Goal: Check status: Check status

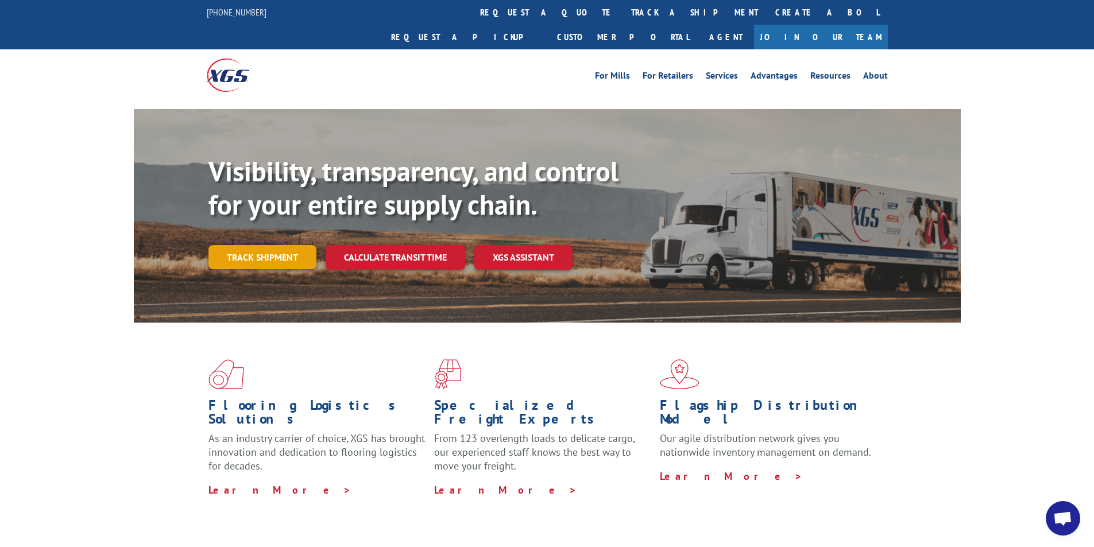
click at [257, 245] on link "Track shipment" at bounding box center [262, 257] width 108 height 24
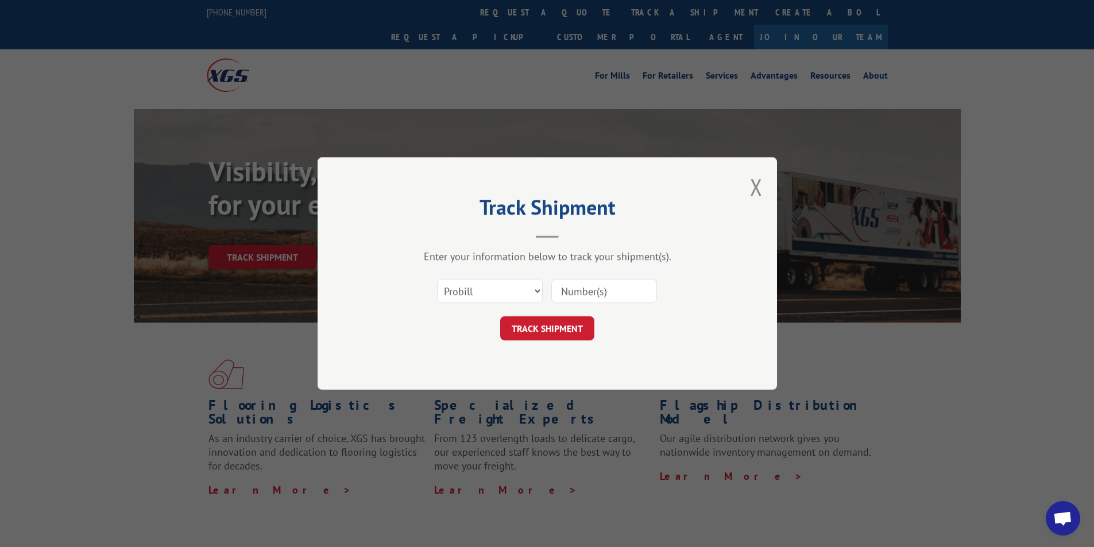
click at [593, 291] on input at bounding box center [604, 291] width 106 height 24
paste input "100375567"
type input "100375567"
click at [572, 325] on button "TRACK SHIPMENT" at bounding box center [547, 328] width 94 height 24
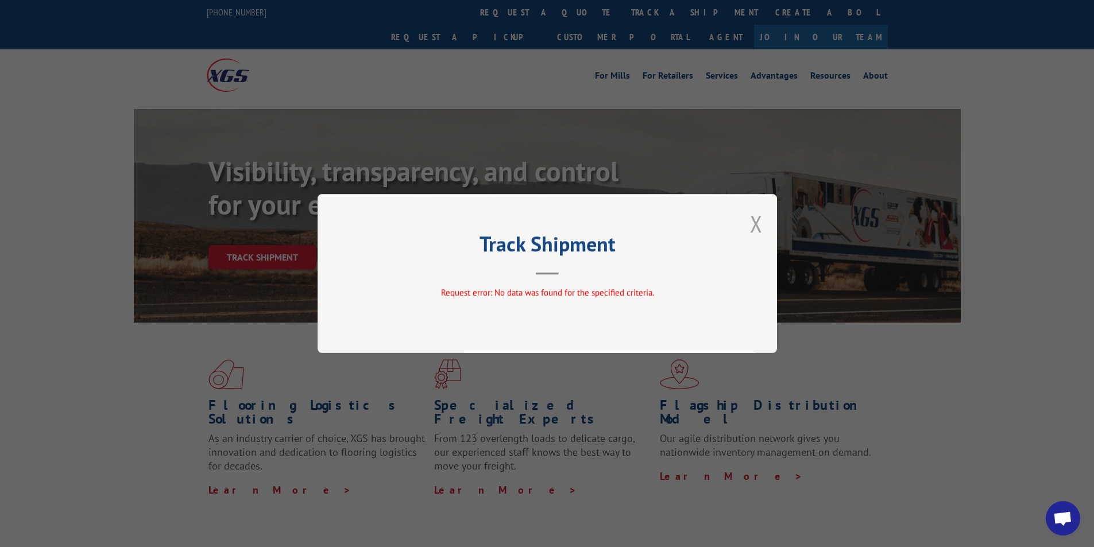
click at [754, 225] on button "Close modal" at bounding box center [756, 223] width 13 height 30
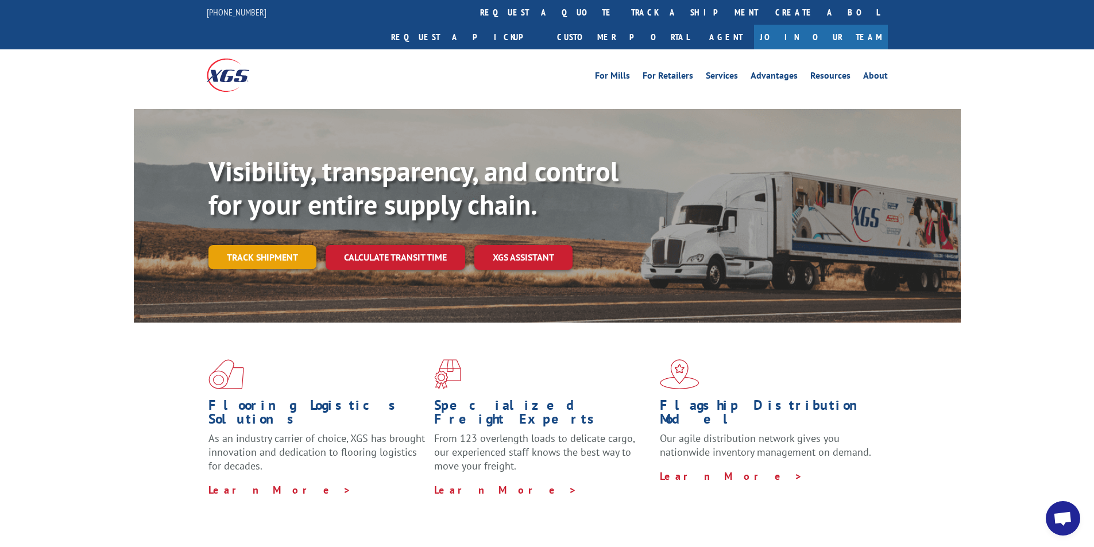
click at [286, 245] on link "Track shipment" at bounding box center [262, 257] width 108 height 24
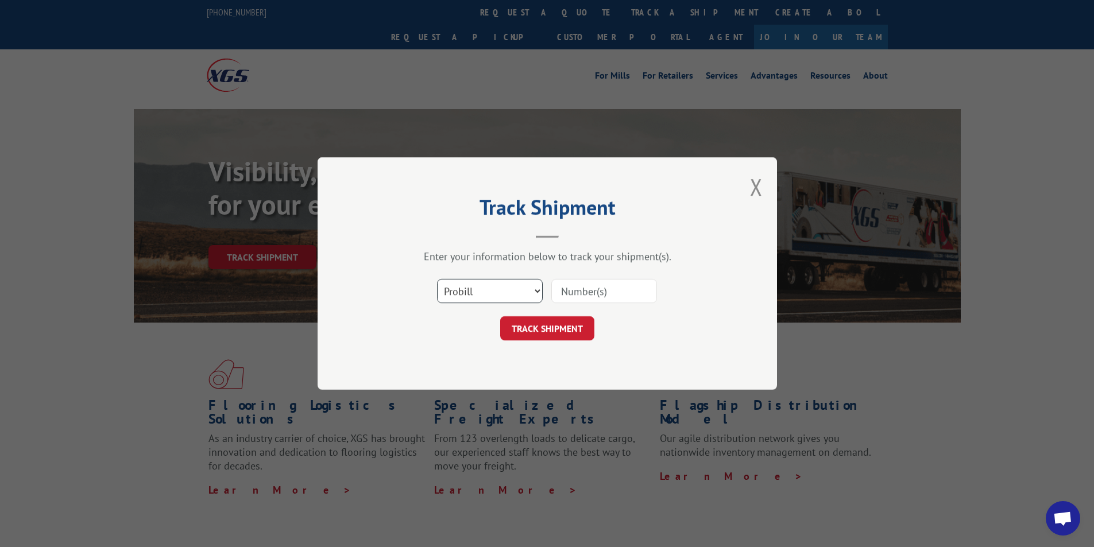
click at [531, 296] on select "Select category... Probill BOL PO" at bounding box center [490, 291] width 106 height 24
select select "po"
click at [437, 279] on select "Select category... Probill BOL PO" at bounding box center [490, 291] width 106 height 24
click at [571, 291] on input at bounding box center [604, 291] width 106 height 24
paste input "PO-20769"
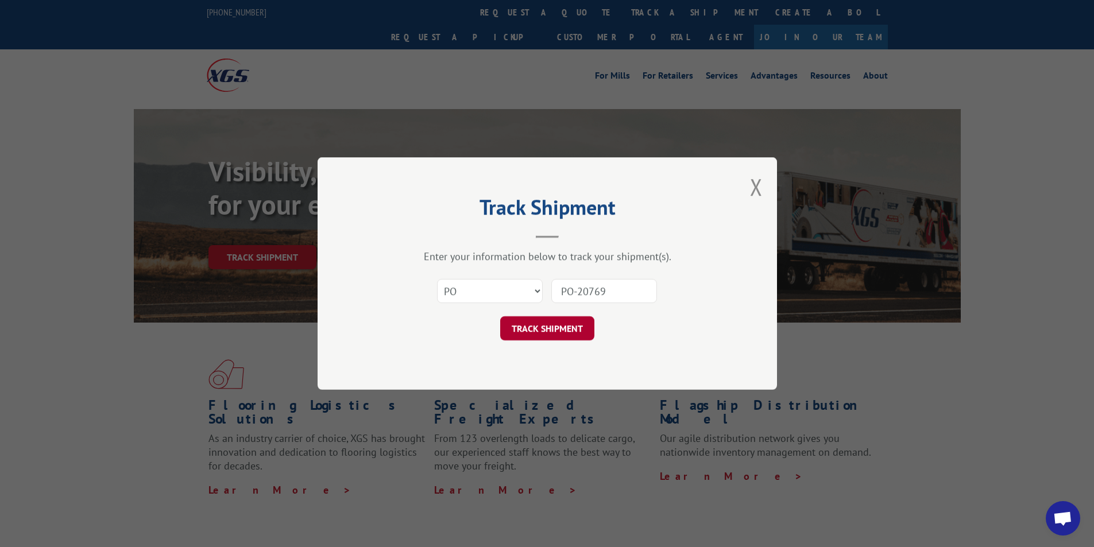
type input "PO-20769"
click at [546, 331] on button "TRACK SHIPMENT" at bounding box center [547, 328] width 94 height 24
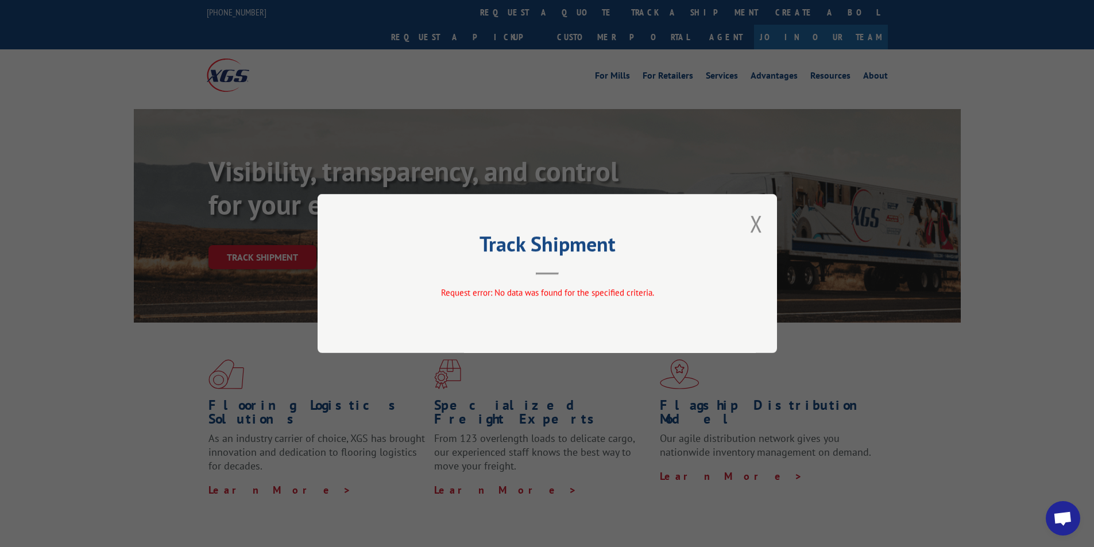
click at [748, 228] on div "Track Shipment Request error: No data was found for the specified criteria." at bounding box center [547, 273] width 459 height 159
click at [757, 219] on button "Close modal" at bounding box center [756, 223] width 13 height 30
